Goal: Transaction & Acquisition: Purchase product/service

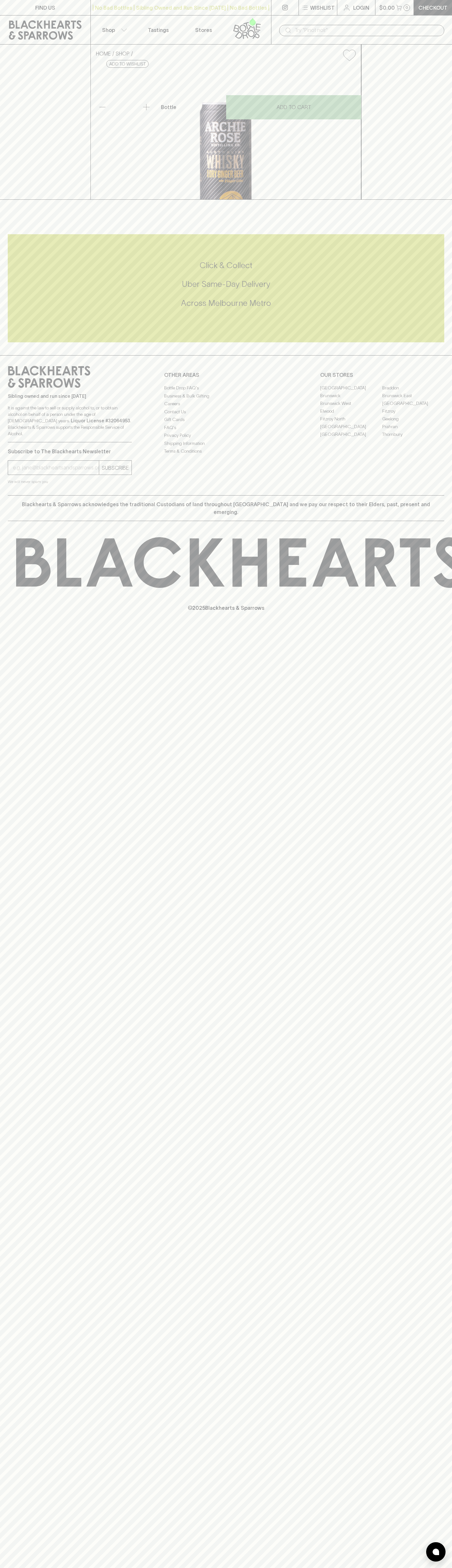
click at [277, 19] on div "​" at bounding box center [361, 30] width 181 height 29
click at [428, 1550] on div at bounding box center [436, 1552] width 19 height 19
click at [25, 1567] on html "FIND US | No Bad Bottles | Sibling Owned and Run Since 2006 | No Bad Bottles | …" at bounding box center [226, 784] width 452 height 1568
click at [2, 200] on div "HOME SHOP Archie Rose Whisky & Dry Ginger Beer with Finger Lime 330ml $8.50 Add…" at bounding box center [226, 122] width 452 height 155
